Goal: Task Accomplishment & Management: Manage account settings

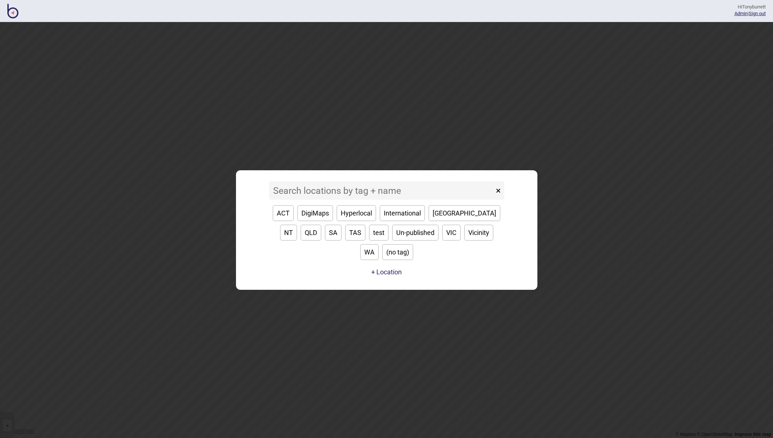
click at [288, 200] on input at bounding box center [381, 190] width 225 height 18
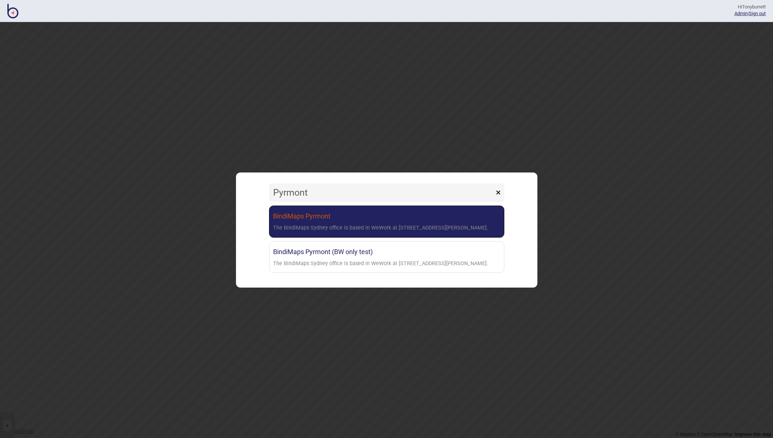
type input "Pyrmont"
click at [291, 221] on link "BindiMaps Pyrmont The BindiMaps Sydney office is based in WeWork at [STREET_ADD…" at bounding box center [386, 222] width 235 height 32
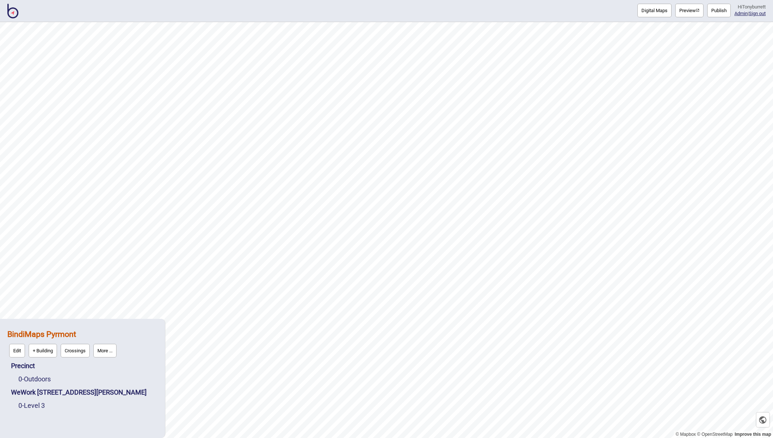
click at [102, 353] on button "More ..." at bounding box center [104, 351] width 23 height 14
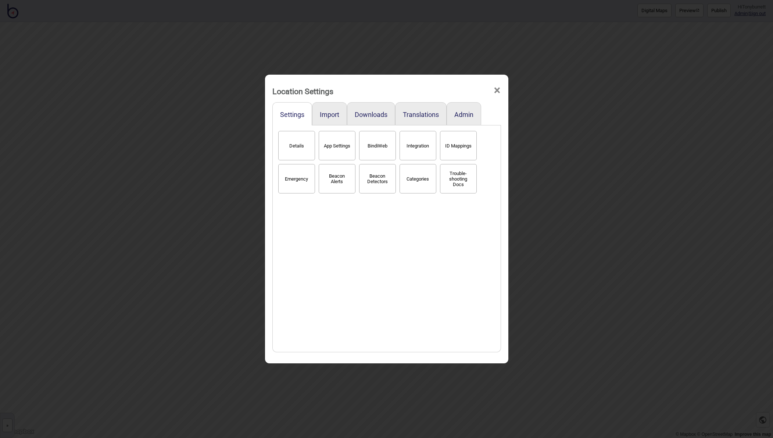
click at [495, 93] on span "×" at bounding box center [498, 90] width 8 height 24
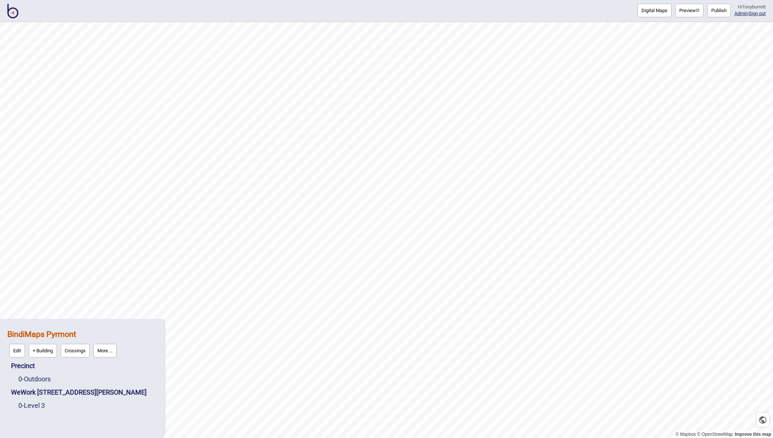
click at [710, 8] on button "Publish" at bounding box center [720, 11] width 24 height 14
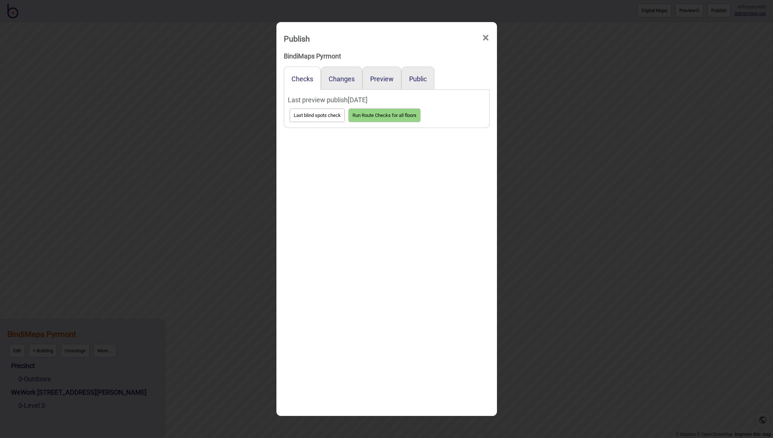
click at [484, 35] on span "×" at bounding box center [486, 38] width 8 height 24
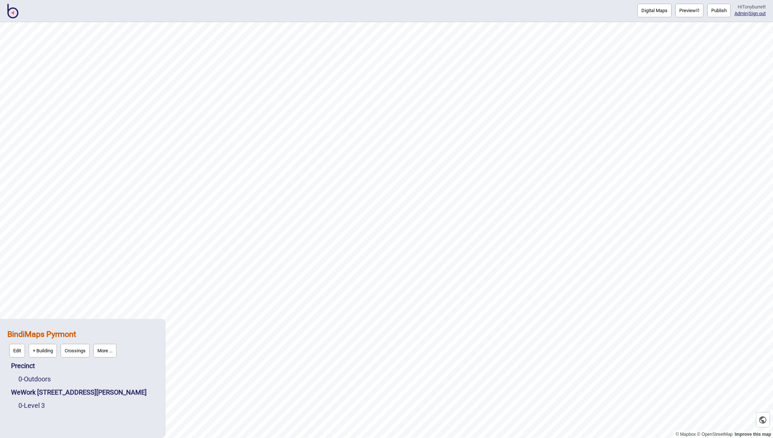
click at [103, 349] on button "More ..." at bounding box center [104, 351] width 23 height 14
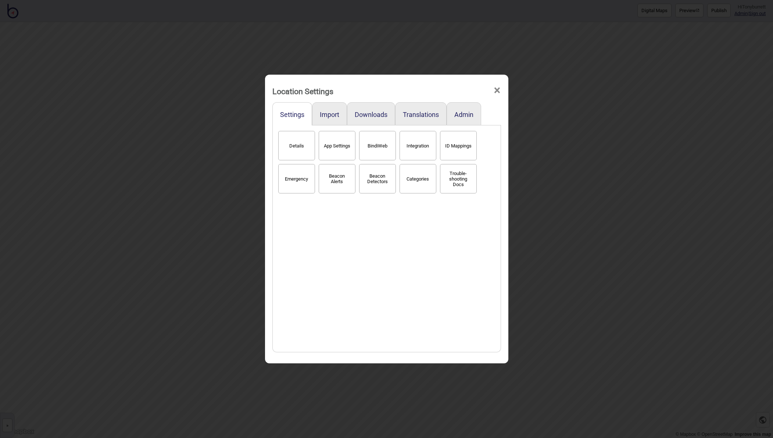
click at [340, 135] on button "App Settings" at bounding box center [337, 145] width 37 height 29
select select "2"
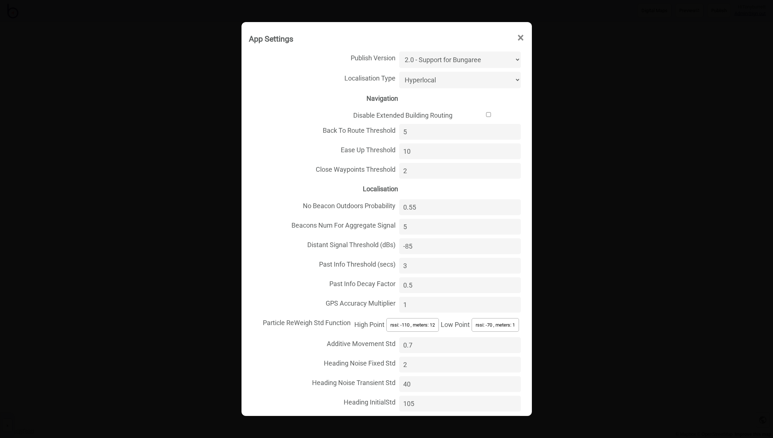
select select "Beacon"
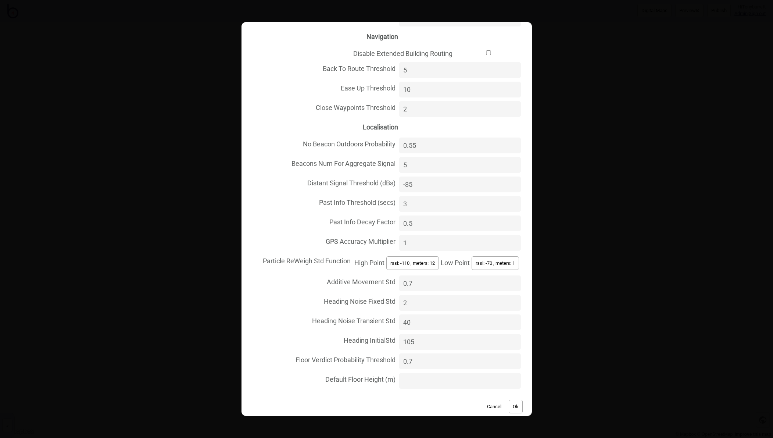
scroll to position [61, 0]
click at [515, 400] on button "Ok" at bounding box center [516, 407] width 14 height 14
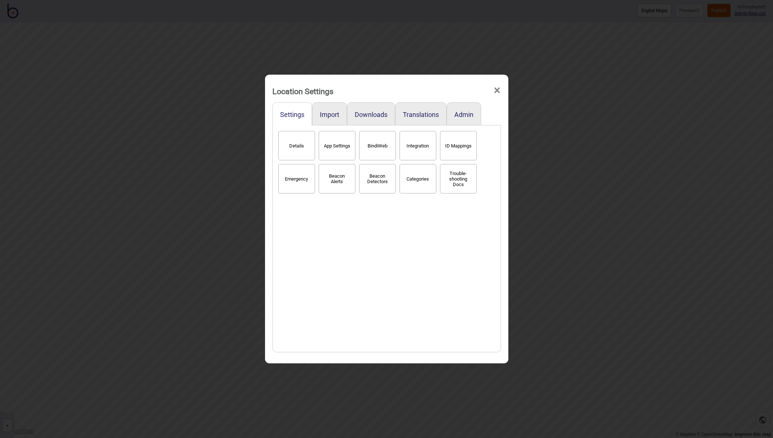
click at [496, 90] on span "×" at bounding box center [498, 90] width 8 height 24
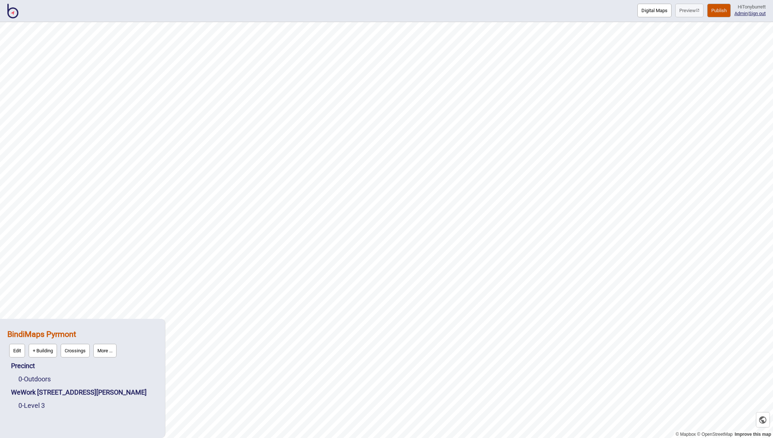
click at [715, 8] on button "Publish" at bounding box center [720, 11] width 24 height 14
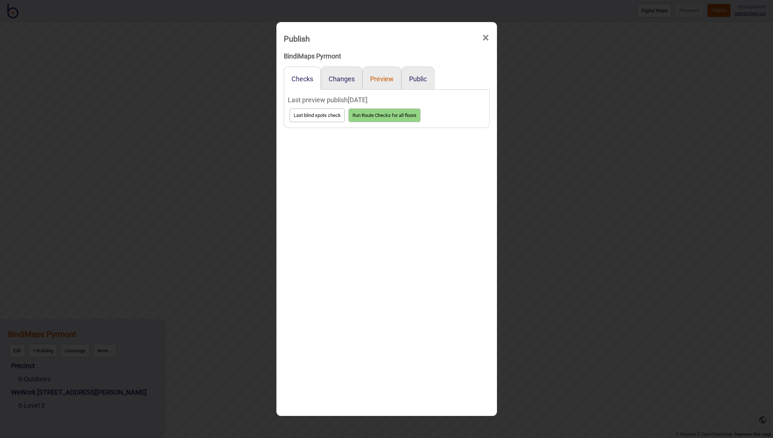
click at [382, 79] on button "Preview" at bounding box center [382, 79] width 24 height 8
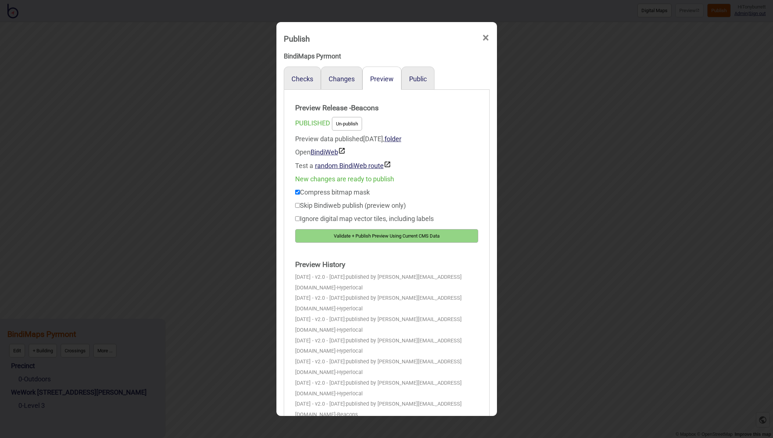
click at [375, 238] on button "Validate + Publish Preview Using Current CMS Data" at bounding box center [386, 236] width 183 height 14
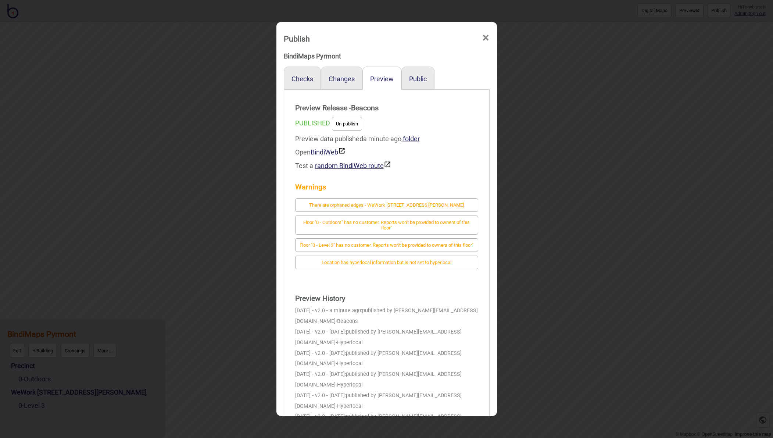
click at [488, 35] on span "×" at bounding box center [486, 38] width 8 height 24
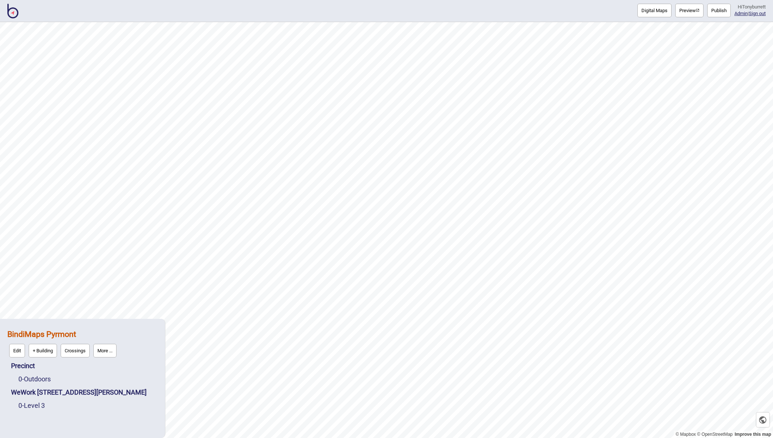
click at [99, 355] on button "More ..." at bounding box center [104, 351] width 23 height 14
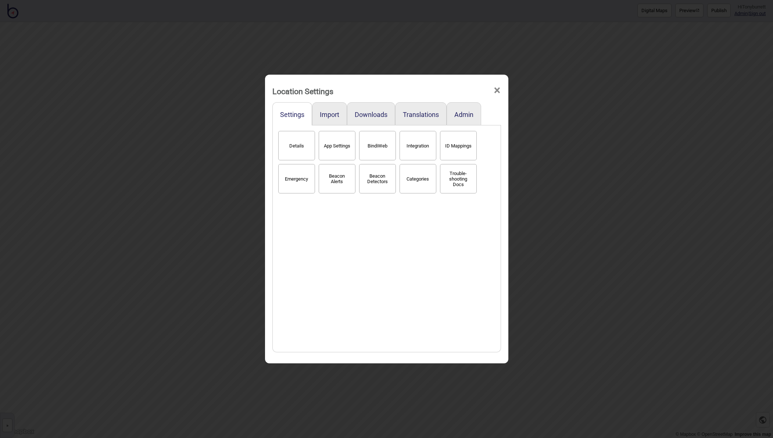
click at [337, 149] on button "App Settings" at bounding box center [337, 145] width 37 height 29
select select "2"
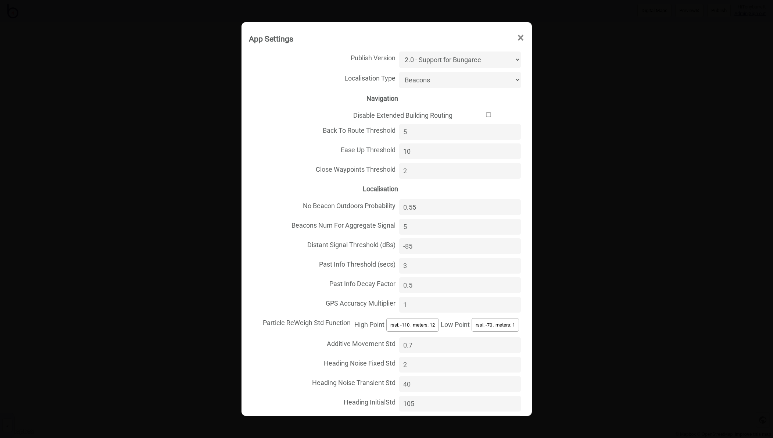
select select "Hyperlocal"
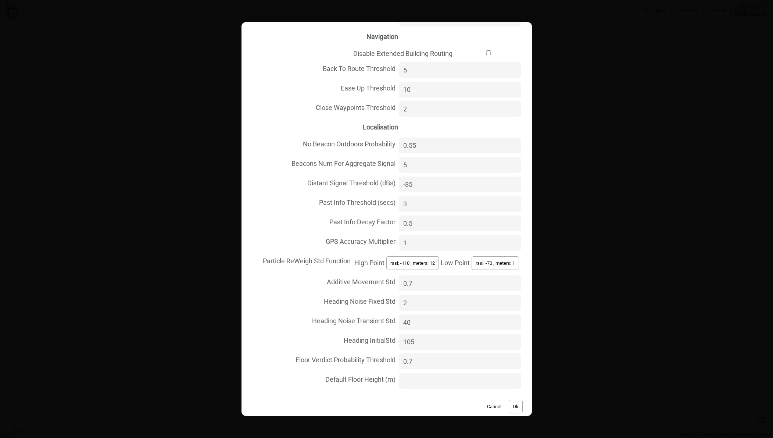
scroll to position [61, 0]
click at [515, 400] on button "Ok" at bounding box center [516, 407] width 14 height 14
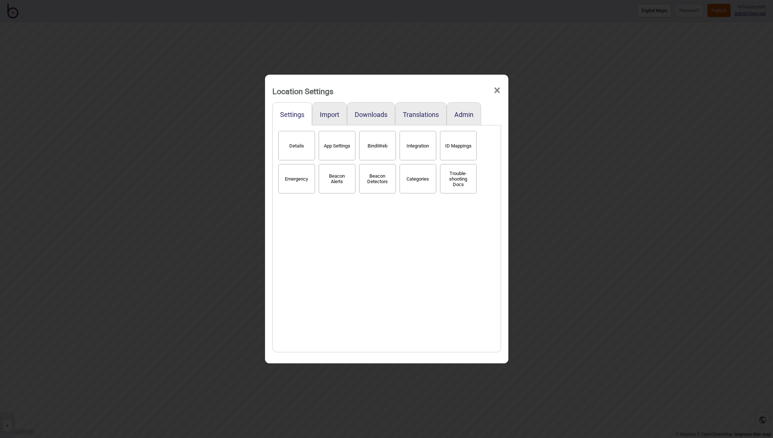
click at [496, 91] on span "×" at bounding box center [498, 90] width 8 height 24
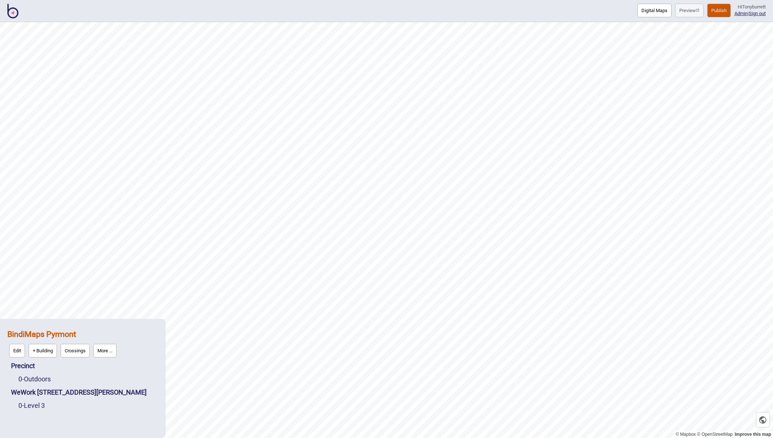
click at [719, 10] on button "Publish" at bounding box center [720, 11] width 24 height 14
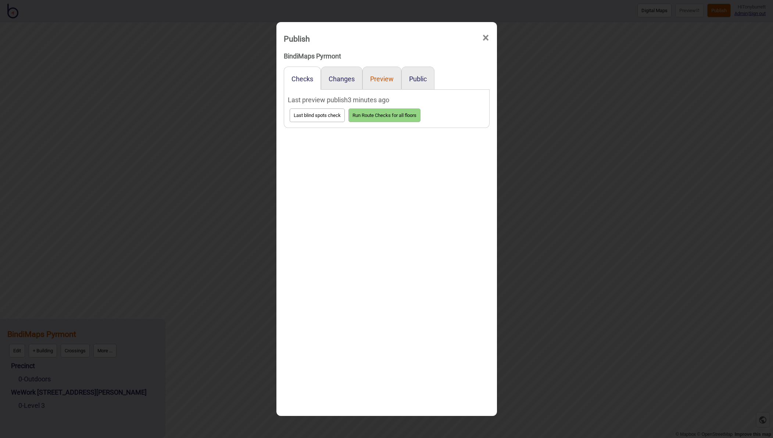
click at [384, 82] on button "Preview" at bounding box center [382, 79] width 24 height 8
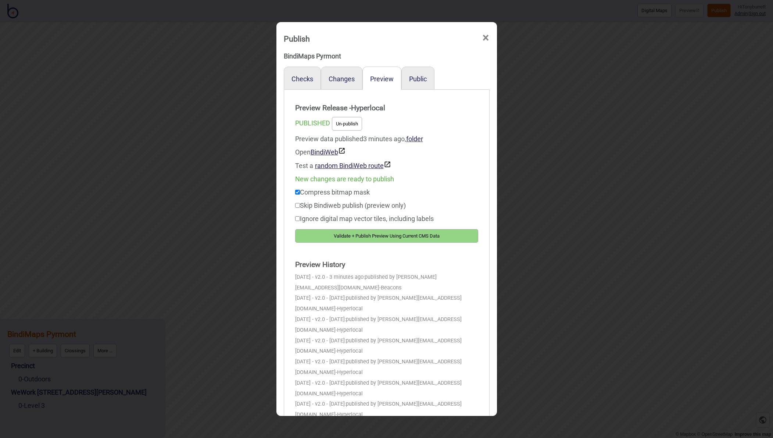
click at [382, 233] on button "Validate + Publish Preview Using Current CMS Data" at bounding box center [386, 236] width 183 height 14
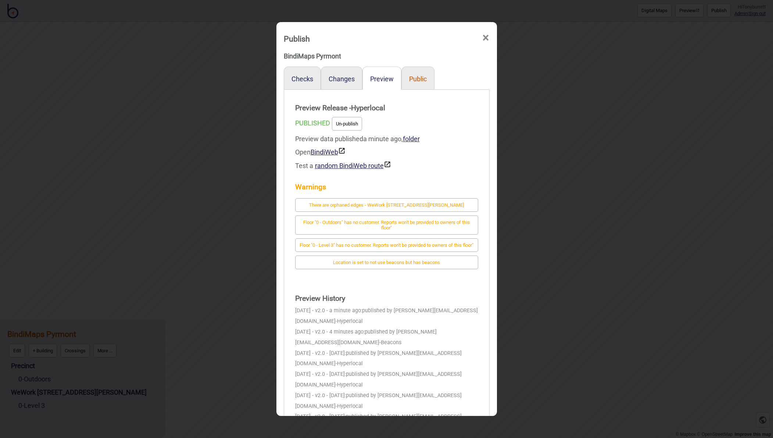
click at [420, 79] on button "Public" at bounding box center [418, 79] width 18 height 8
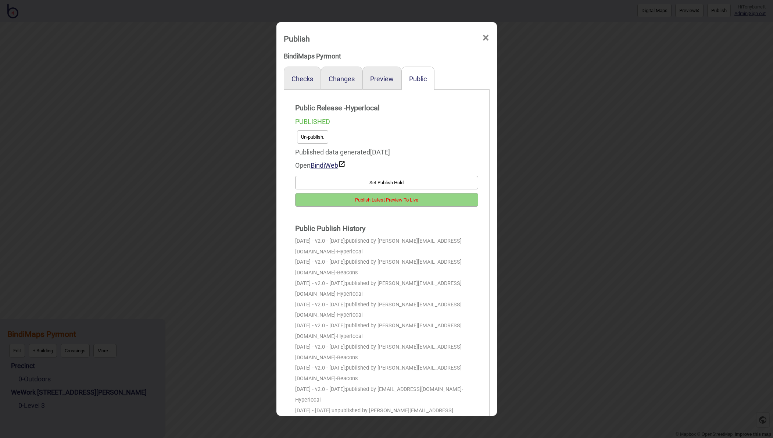
click at [362, 199] on button "Publish Latest Preview To Live" at bounding box center [386, 200] width 183 height 14
